Goal: Navigation & Orientation: Find specific page/section

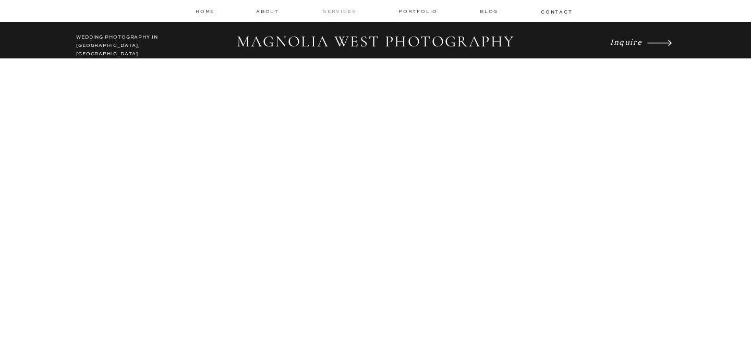
click at [336, 13] on nav "services" at bounding box center [340, 11] width 35 height 7
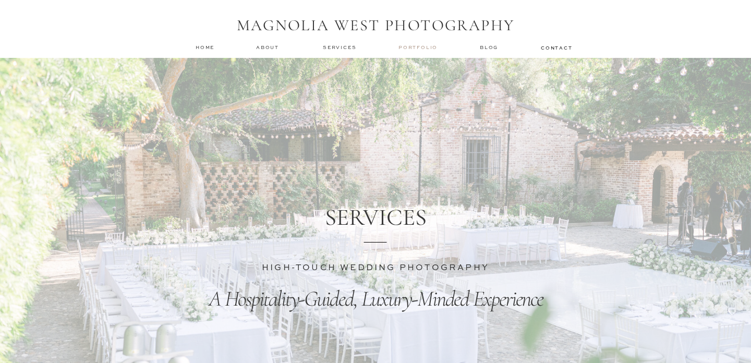
click at [412, 45] on nav "Portfolio" at bounding box center [419, 47] width 41 height 7
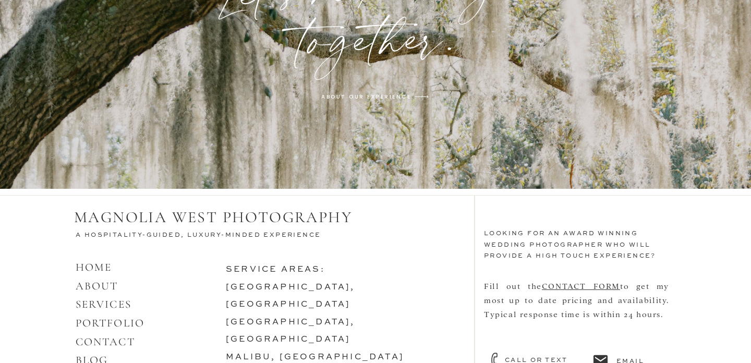
scroll to position [3411, 0]
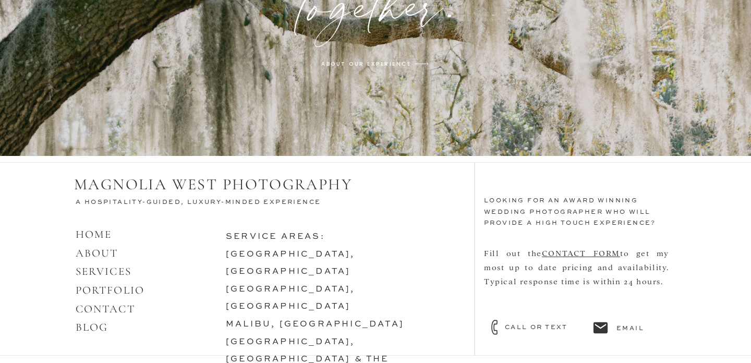
click at [270, 294] on h3 "service areas: los angeles, ca SANTA BARBARA, CA malibu, ca SAVANNAH, GA & the …" at bounding box center [337, 284] width 222 height 110
click at [268, 320] on link "malibu, [GEOGRAPHIC_DATA]" at bounding box center [315, 324] width 178 height 8
